Goal: Task Accomplishment & Management: Use online tool/utility

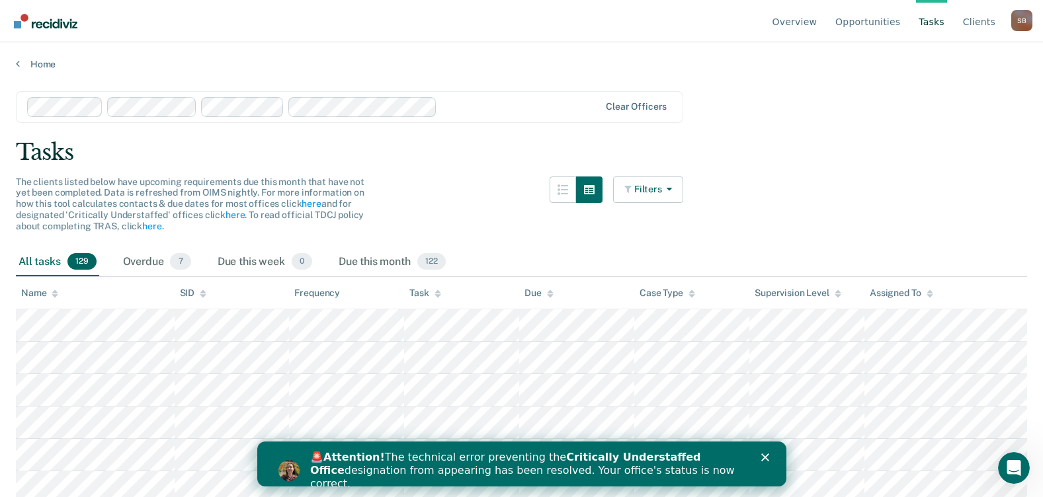
click at [769, 455] on div "Close" at bounding box center [766, 458] width 13 height 8
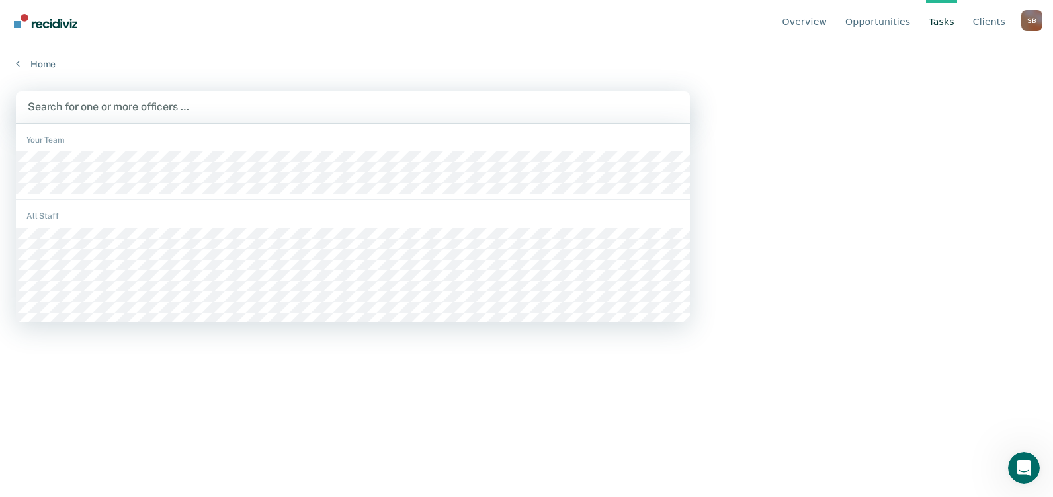
click at [487, 107] on div at bounding box center [353, 106] width 650 height 15
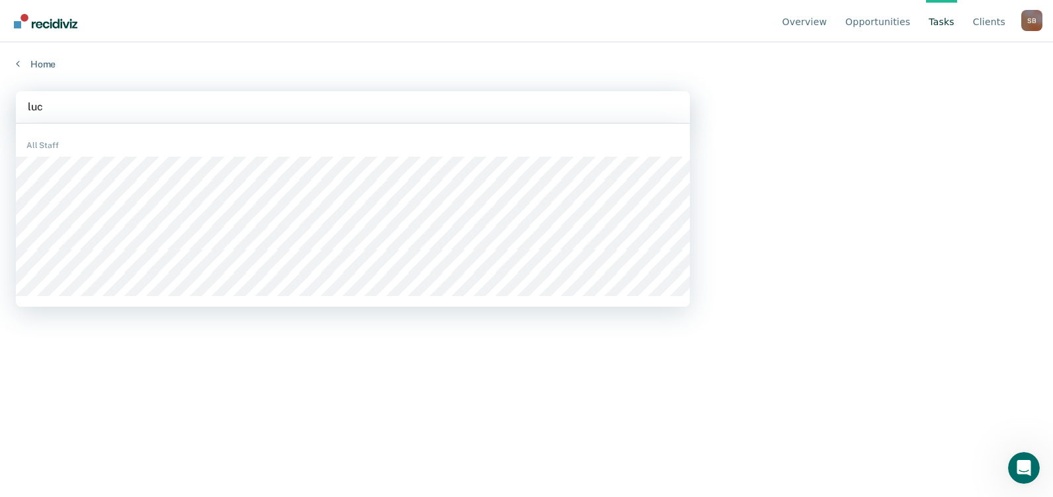
type input "luci"
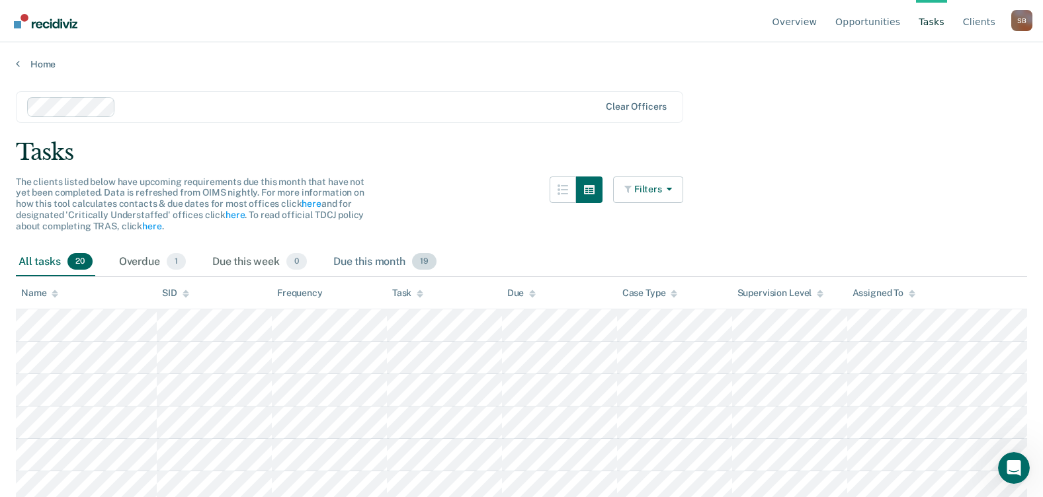
click at [377, 259] on div "Due this month 19" at bounding box center [385, 262] width 108 height 29
click at [77, 265] on span "20" at bounding box center [79, 261] width 25 height 17
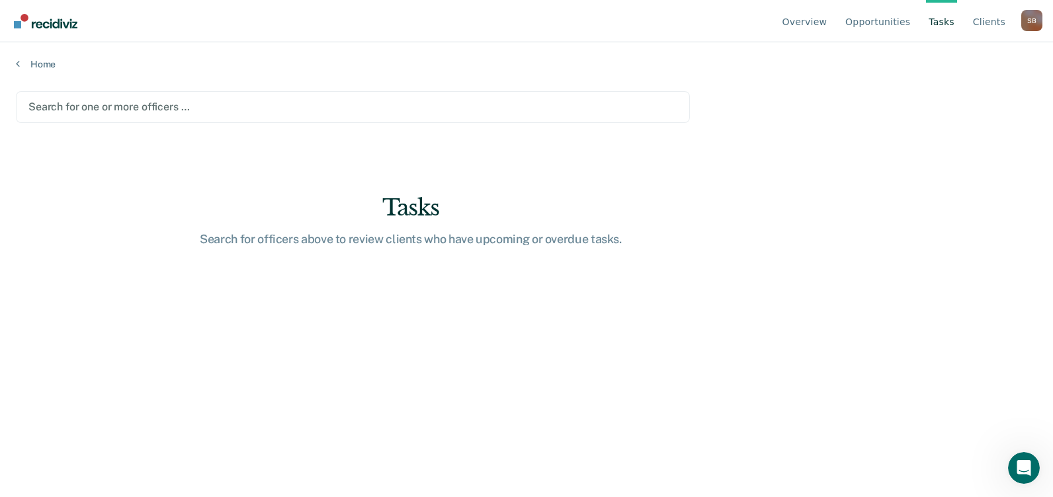
click at [141, 108] on div at bounding box center [352, 106] width 649 height 15
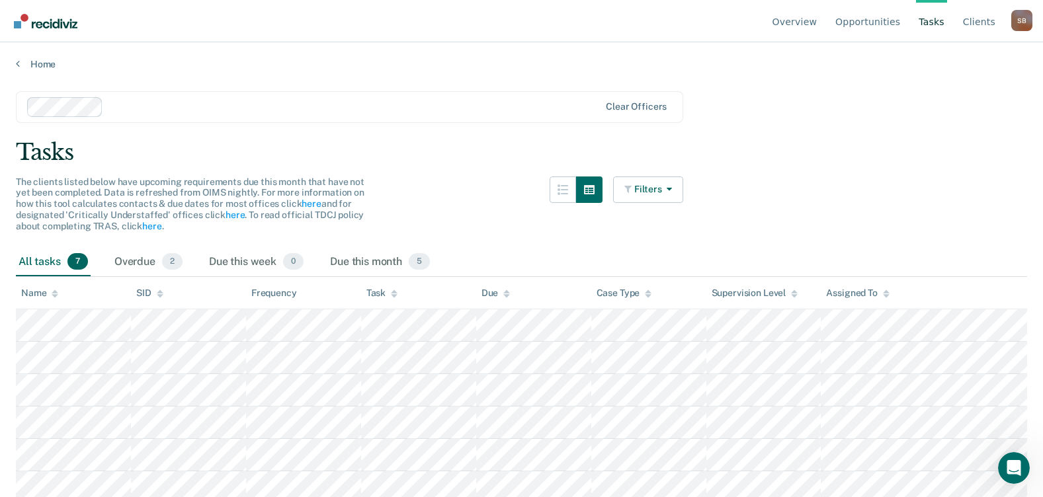
click at [60, 262] on div "All tasks 7" at bounding box center [53, 262] width 75 height 29
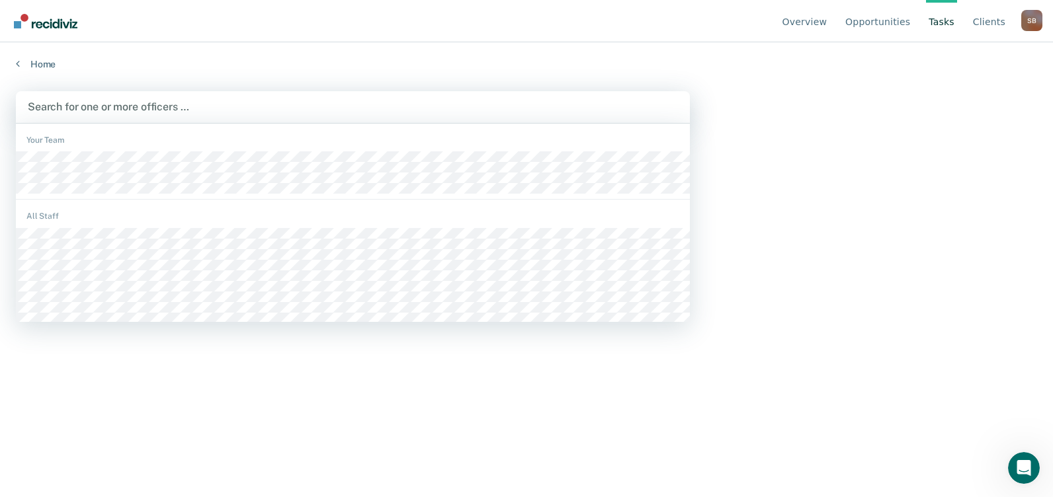
click at [280, 115] on div "Search for one or more officers …" at bounding box center [352, 107] width 653 height 18
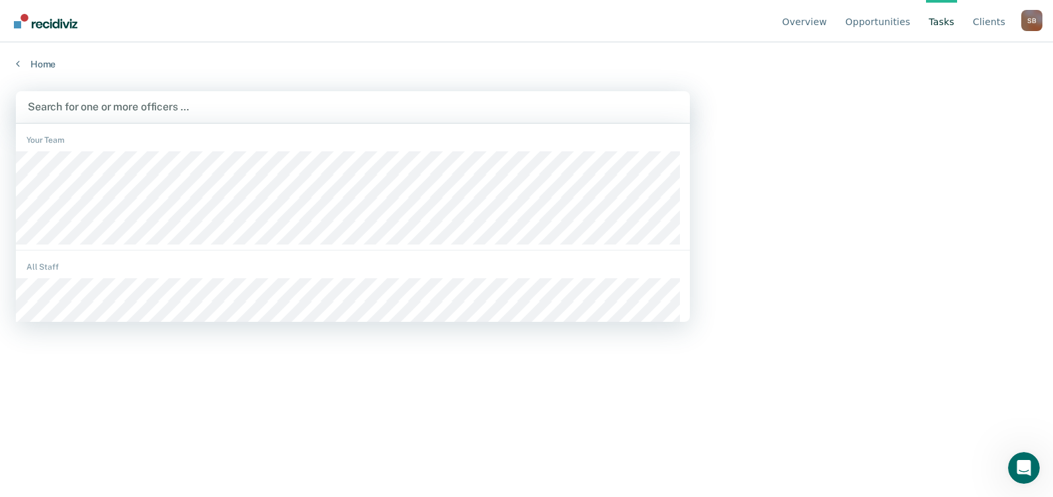
click at [117, 100] on div at bounding box center [353, 106] width 650 height 15
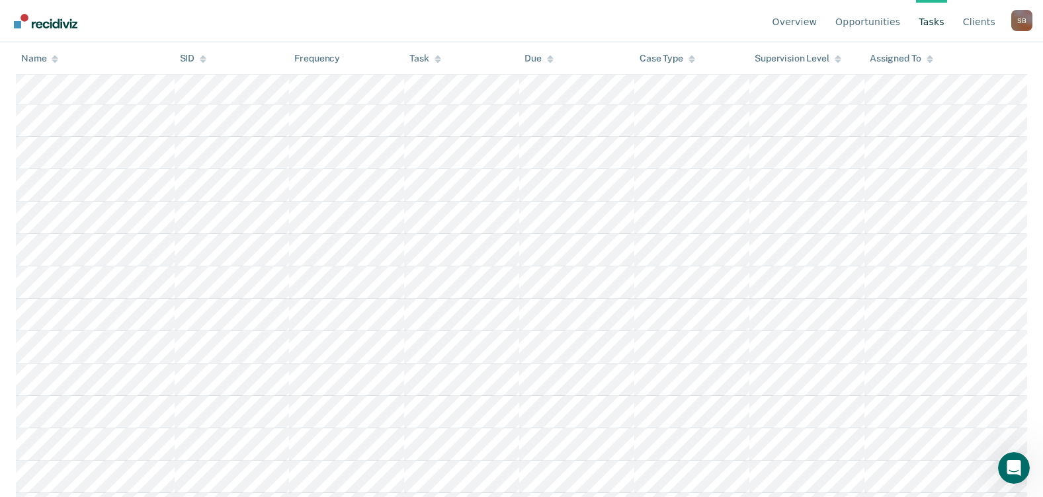
scroll to position [66, 0]
